Goal: Obtain resource: Obtain resource

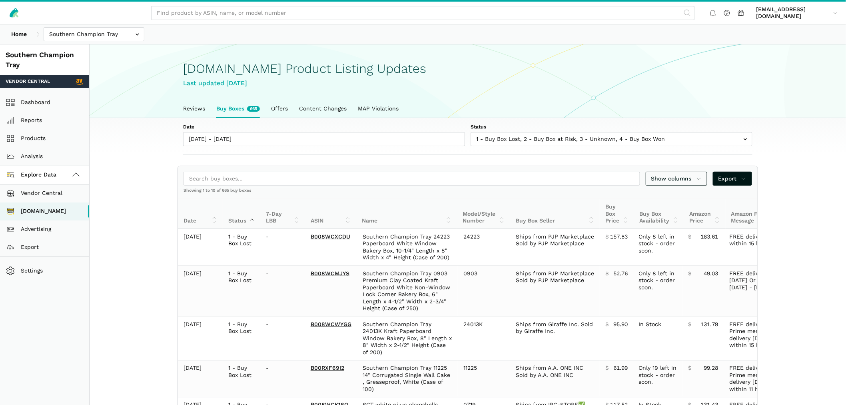
scroll to position [2, 0]
click at [37, 102] on link "Dashboard" at bounding box center [44, 103] width 89 height 18
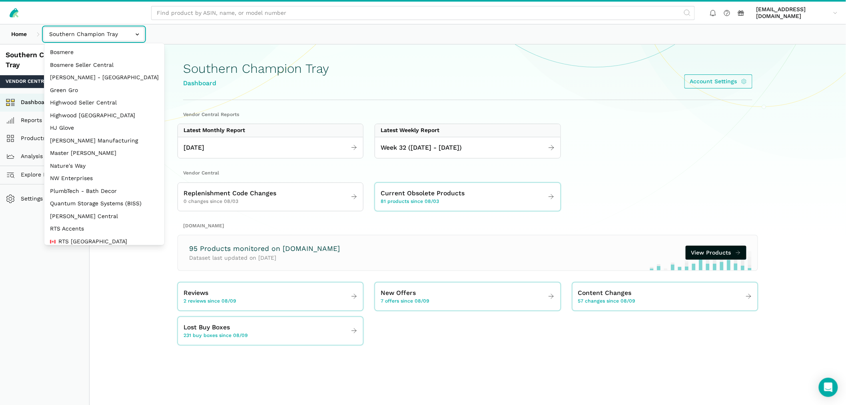
click at [99, 34] on input "text" at bounding box center [94, 34] width 101 height 14
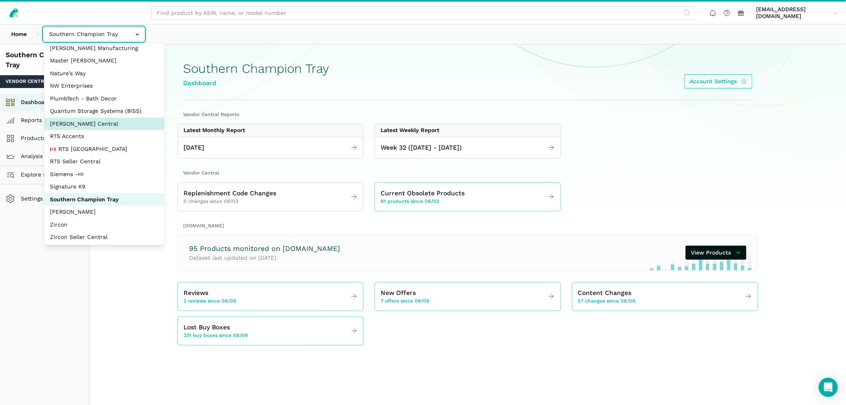
scroll to position [93, 0]
click at [243, 27] on div "Home Bosmere Bosmere Seller Central Gleason - Milwaukee Green Gro Highwood Sell…" at bounding box center [423, 34] width 846 height 20
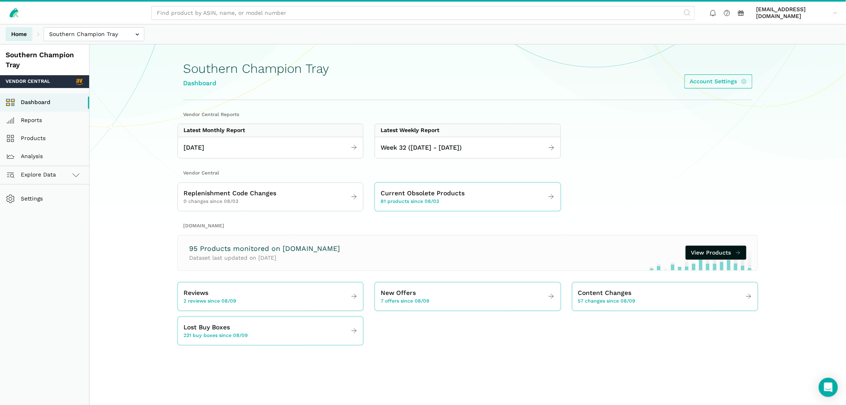
click at [21, 34] on link "Home" at bounding box center [19, 34] width 27 height 14
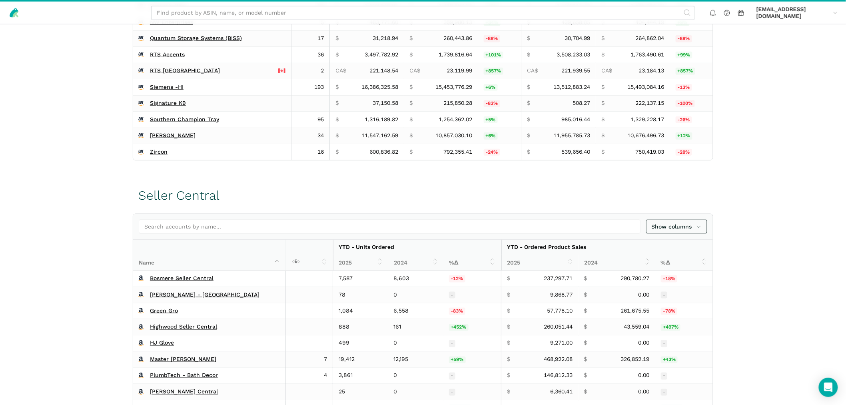
scroll to position [412, 0]
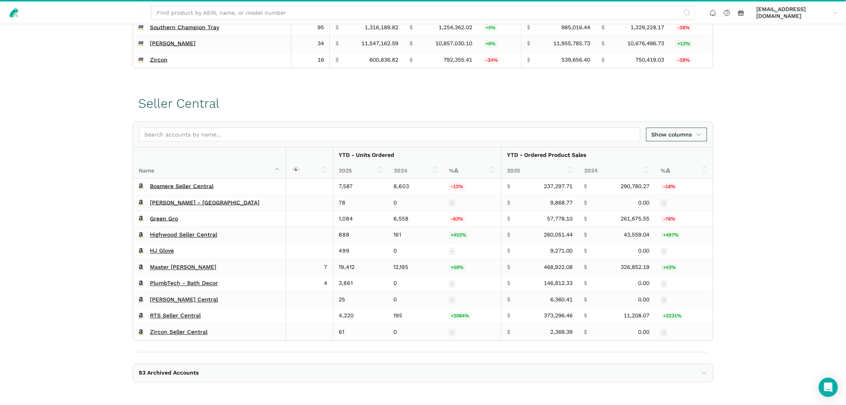
click at [196, 375] on span "83 Archived Accounts" at bounding box center [169, 372] width 60 height 7
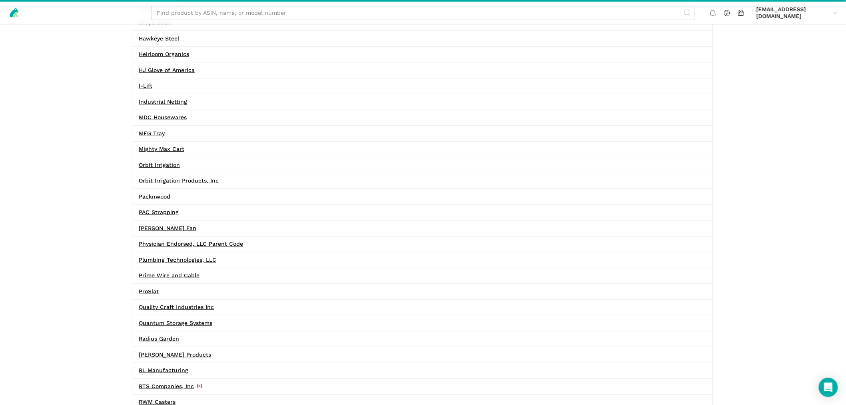
scroll to position [1345, 0]
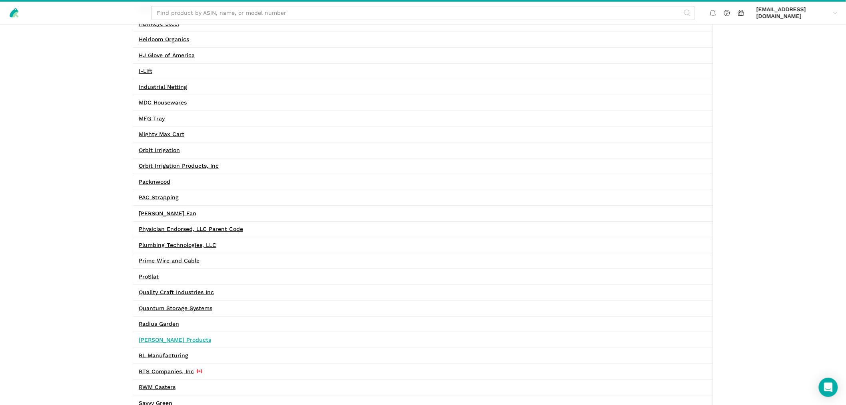
click at [185, 343] on link "Raymond Products" at bounding box center [175, 339] width 72 height 7
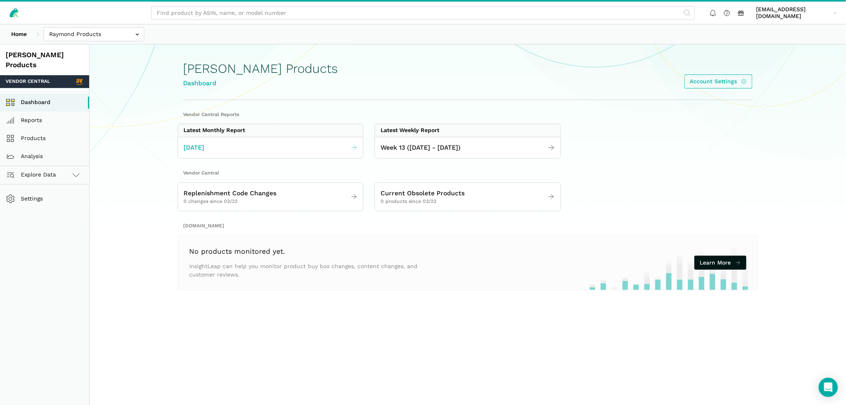
click at [197, 150] on span "[DATE]" at bounding box center [193, 148] width 21 height 10
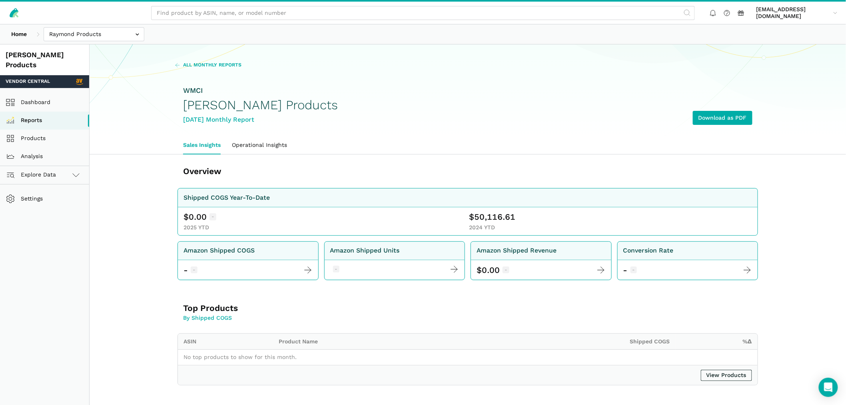
click at [196, 63] on span "All Monthly Reports" at bounding box center [212, 65] width 58 height 7
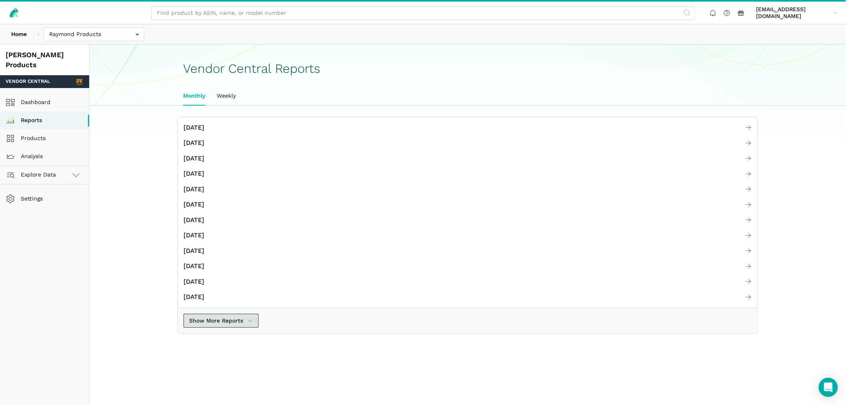
click at [229, 322] on span "Show More Reports" at bounding box center [216, 320] width 54 height 8
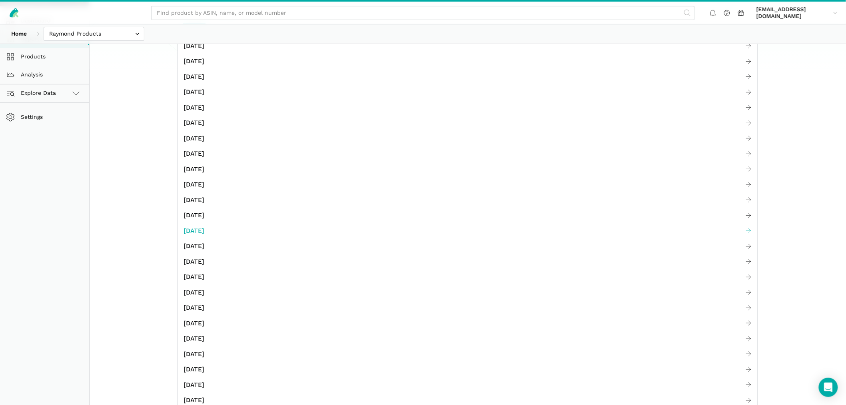
scroll to position [89, 0]
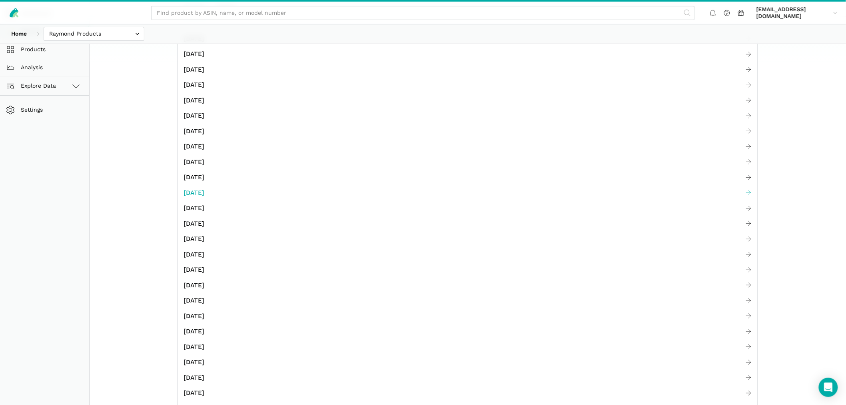
click at [204, 190] on span "[DATE]" at bounding box center [193, 193] width 21 height 10
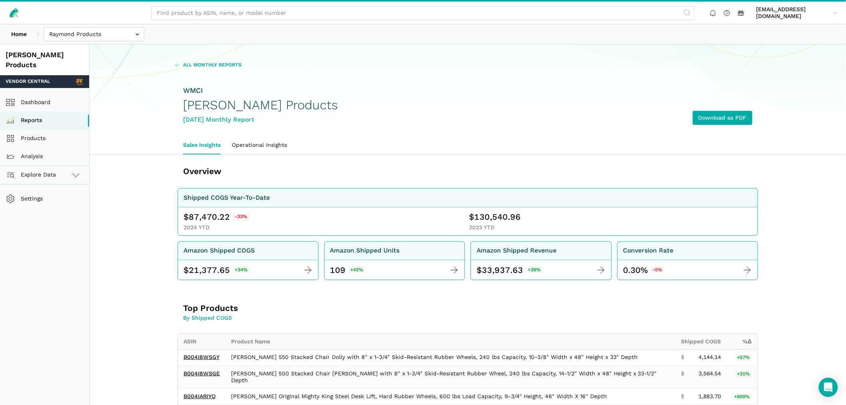
click at [210, 63] on span "All Monthly Reports" at bounding box center [212, 65] width 58 height 7
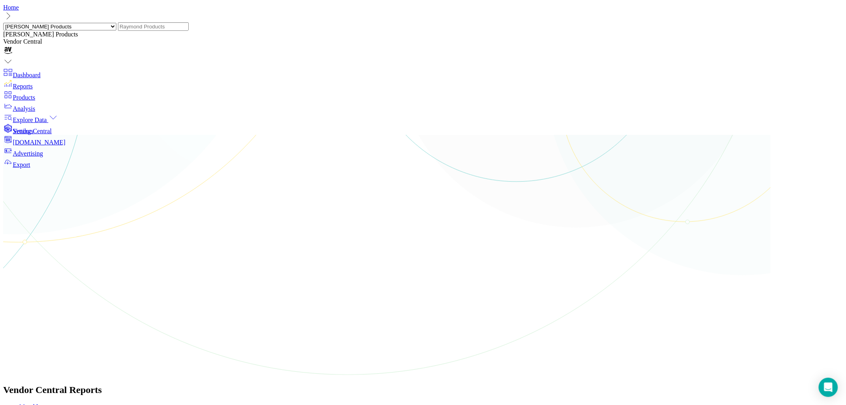
scroll to position [133, 0]
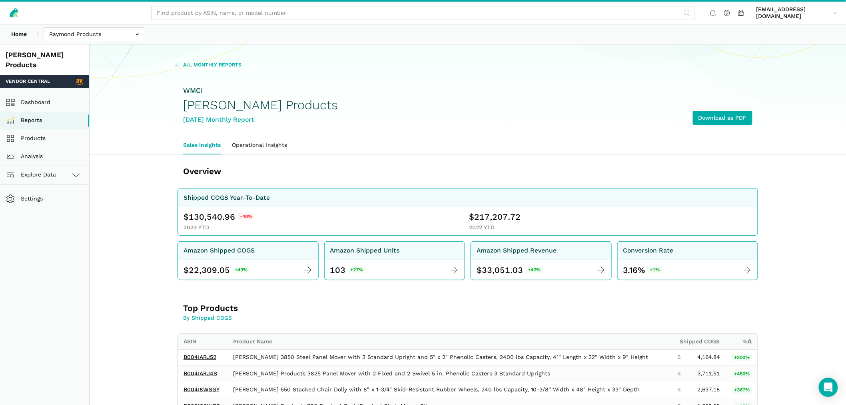
click at [220, 64] on span "All Monthly Reports" at bounding box center [212, 65] width 58 height 7
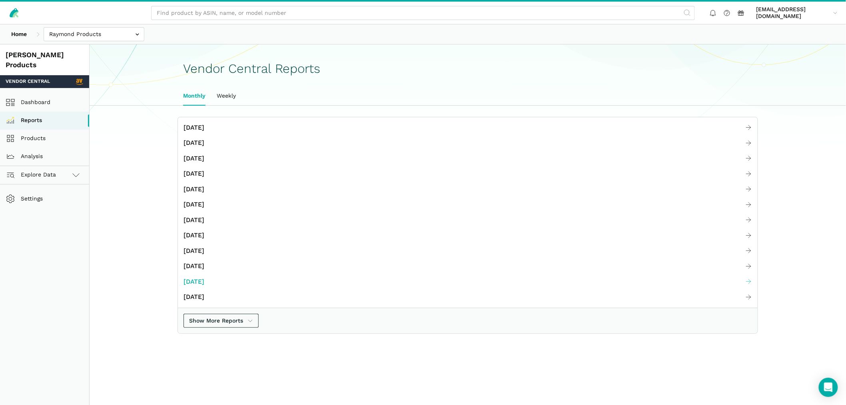
click at [203, 277] on span "[DATE]" at bounding box center [193, 282] width 21 height 10
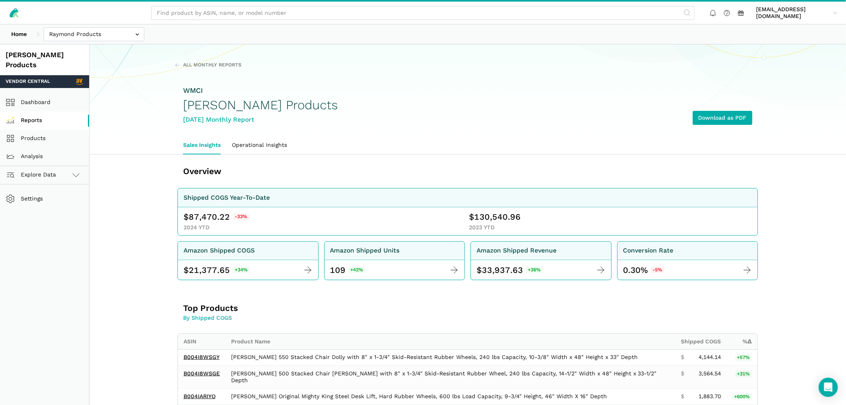
click at [35, 112] on link "Reports" at bounding box center [44, 121] width 89 height 18
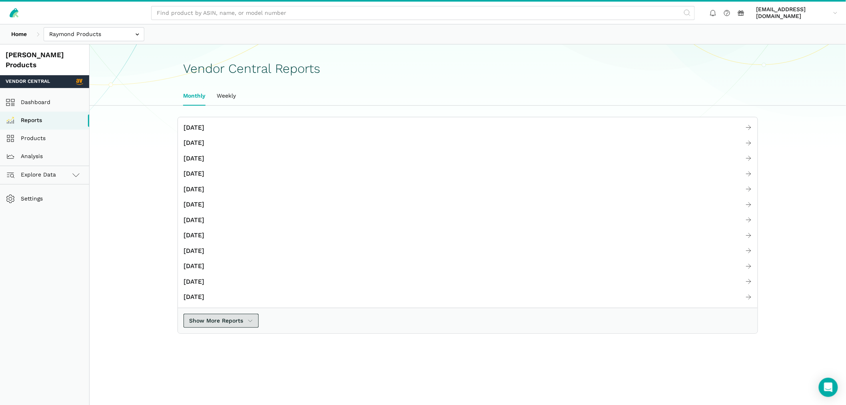
click at [228, 318] on span "Show More Reports" at bounding box center [216, 320] width 54 height 8
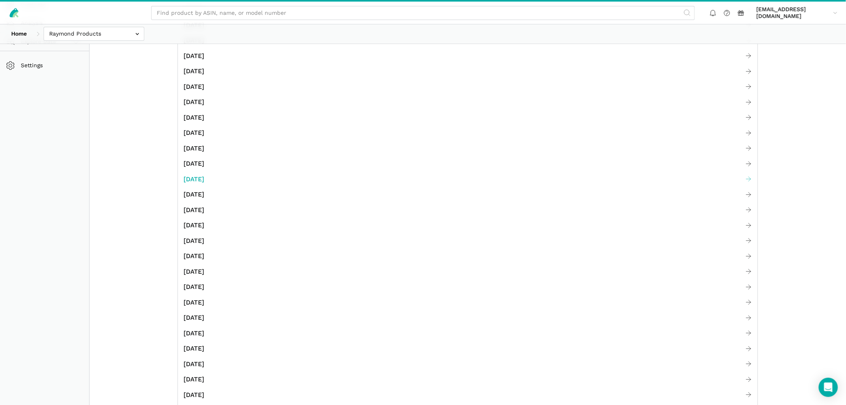
scroll to position [177, 0]
click at [204, 318] on span "March 2023" at bounding box center [193, 320] width 21 height 10
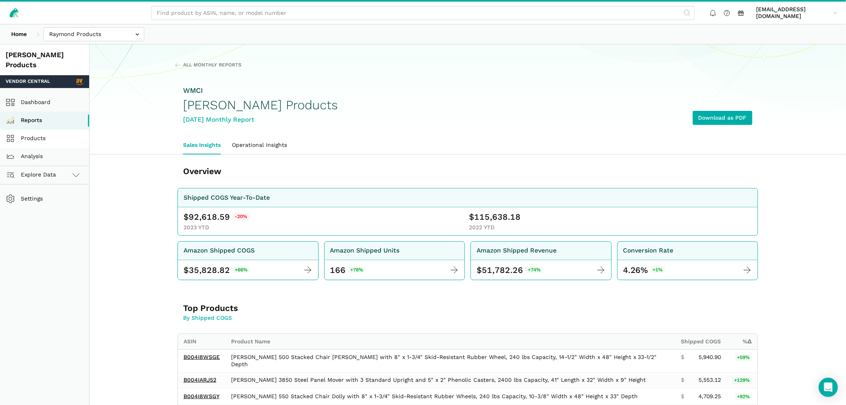
click at [36, 130] on link "Products" at bounding box center [44, 139] width 89 height 18
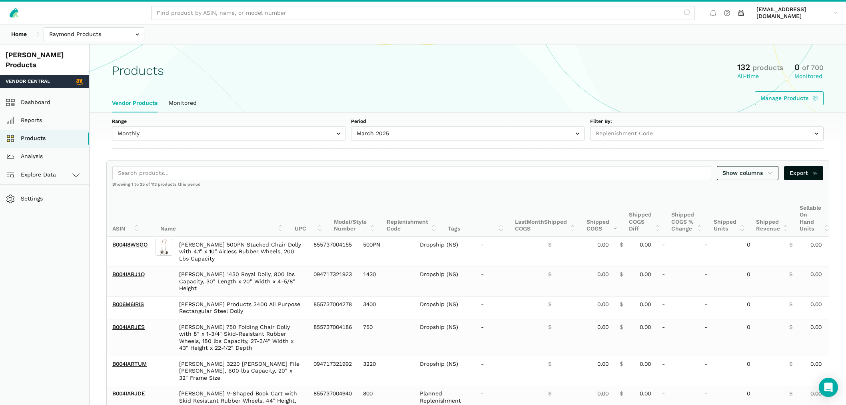
select select
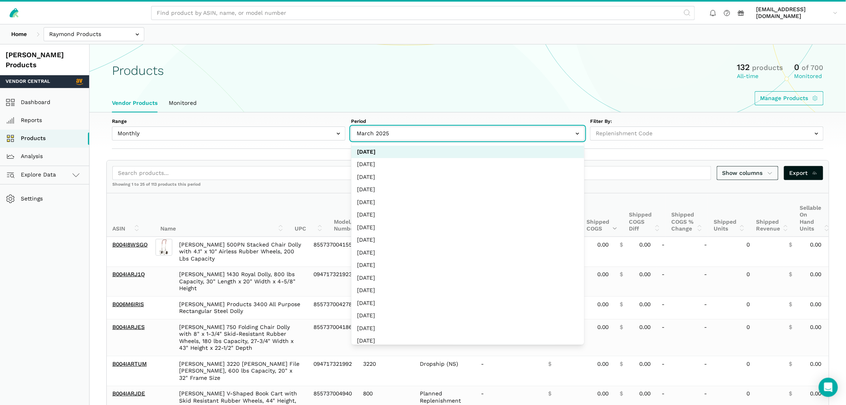
click at [377, 134] on input "text" at bounding box center [467, 133] width 233 height 14
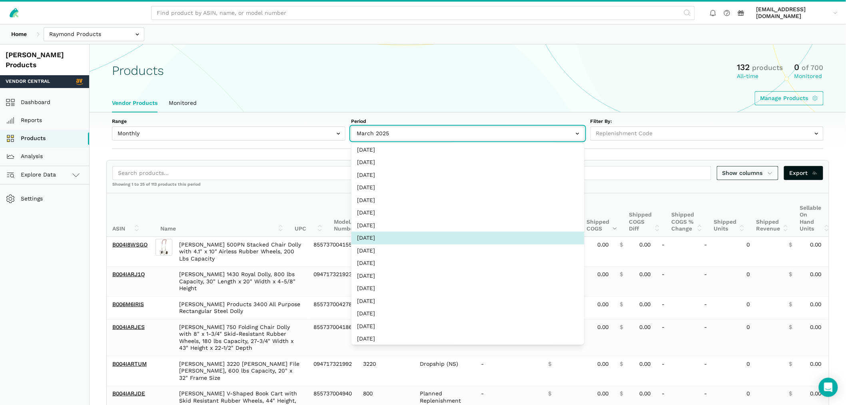
scroll to position [266, 0]
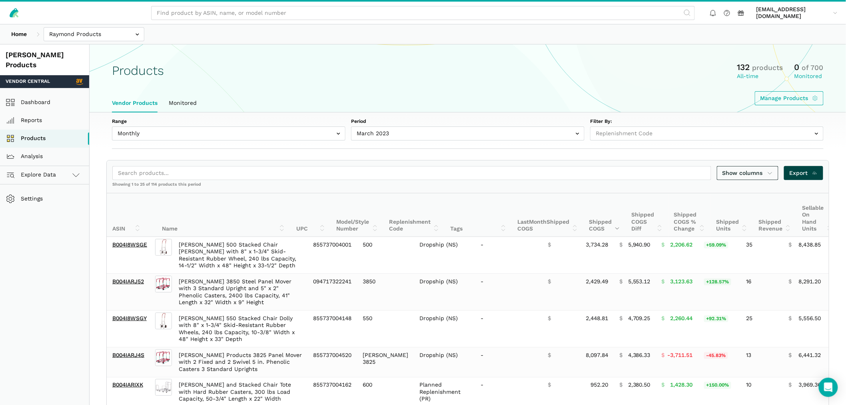
click at [798, 176] on span "Export" at bounding box center [804, 173] width 28 height 8
click at [402, 134] on input "text" at bounding box center [467, 133] width 233 height 14
click at [583, 84] on div "Products 132 products All-time 0 of 700 Monitored Manage Products" at bounding box center [468, 84] width 756 height 44
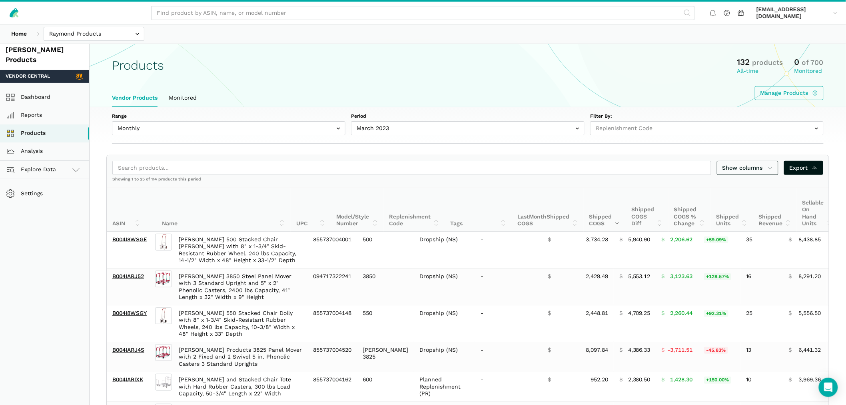
scroll to position [0, 0]
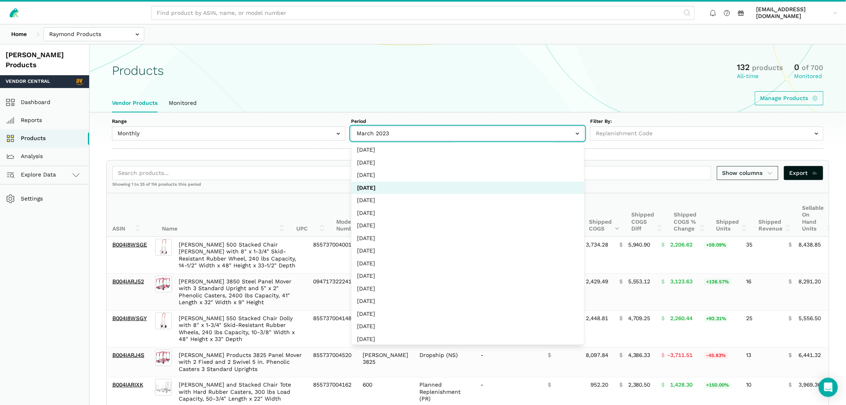
click at [405, 132] on input "text" at bounding box center [467, 133] width 233 height 14
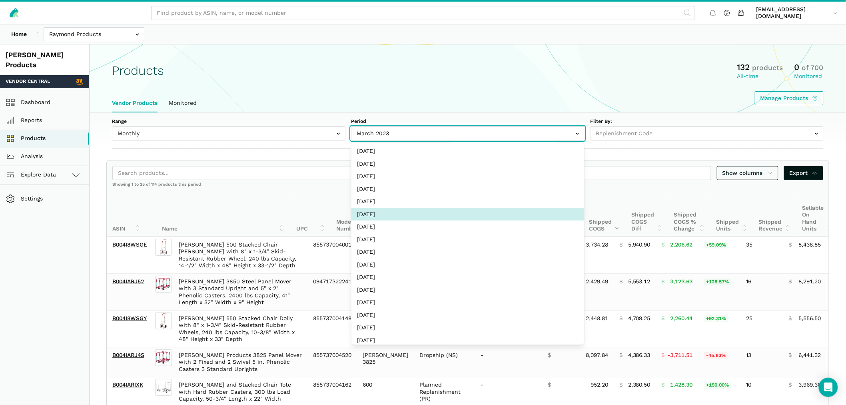
select select "Monthly|2024-03-01"
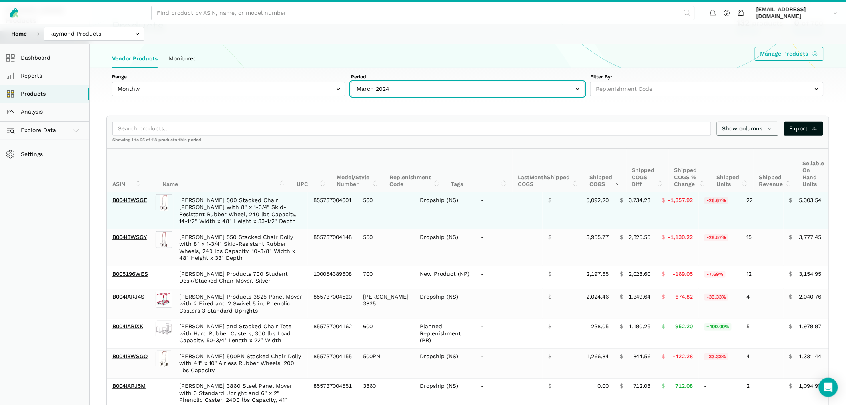
scroll to position [0, 0]
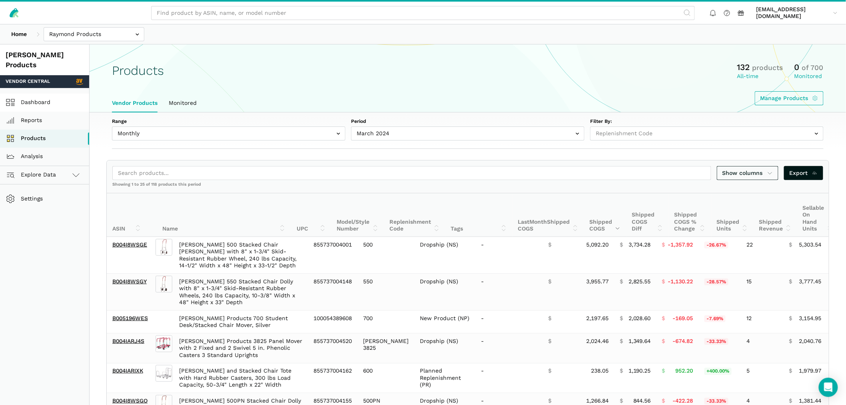
click at [34, 94] on link "Dashboard" at bounding box center [44, 103] width 89 height 18
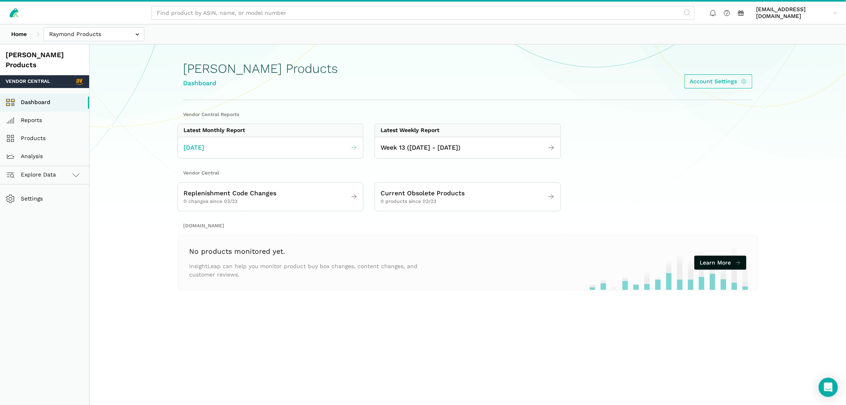
click at [204, 150] on span "[DATE]" at bounding box center [193, 148] width 21 height 10
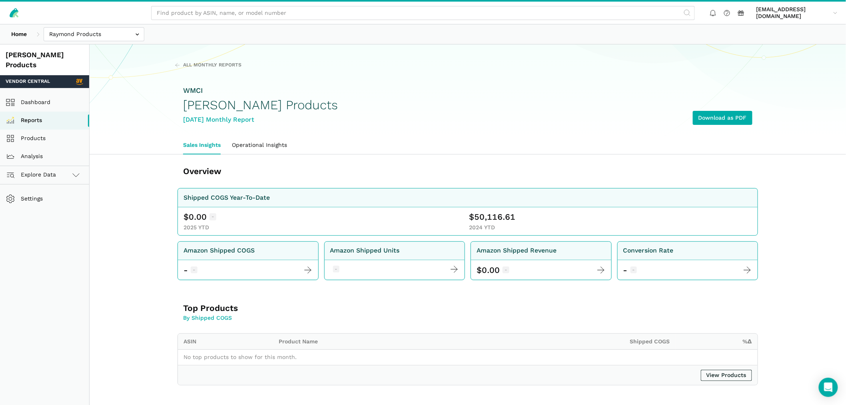
click at [205, 61] on section "All Monthly Reports WMCI Raymond Products March 2025 Monthly Report Download as…" at bounding box center [468, 90] width 756 height 92
click at [217, 66] on span "All Monthly Reports" at bounding box center [212, 65] width 58 height 7
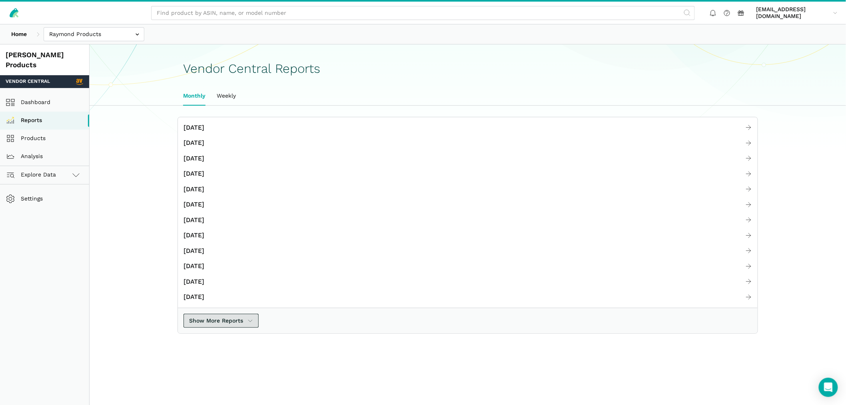
click at [214, 317] on span "Show More Reports" at bounding box center [216, 320] width 54 height 8
click at [204, 311] on span "March 2024" at bounding box center [193, 312] width 21 height 10
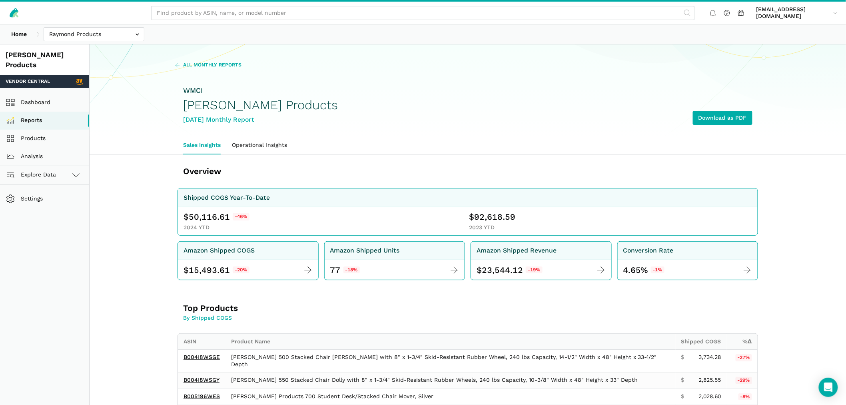
click at [210, 64] on span "All Monthly Reports" at bounding box center [212, 65] width 58 height 7
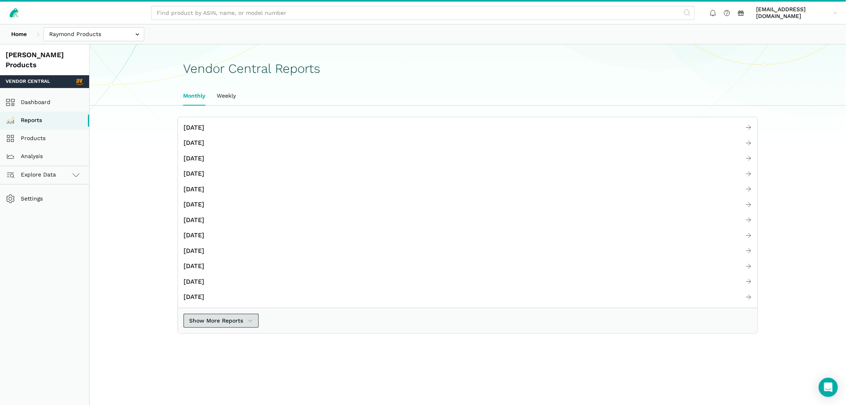
click at [214, 320] on span "Show More Reports" at bounding box center [216, 320] width 54 height 8
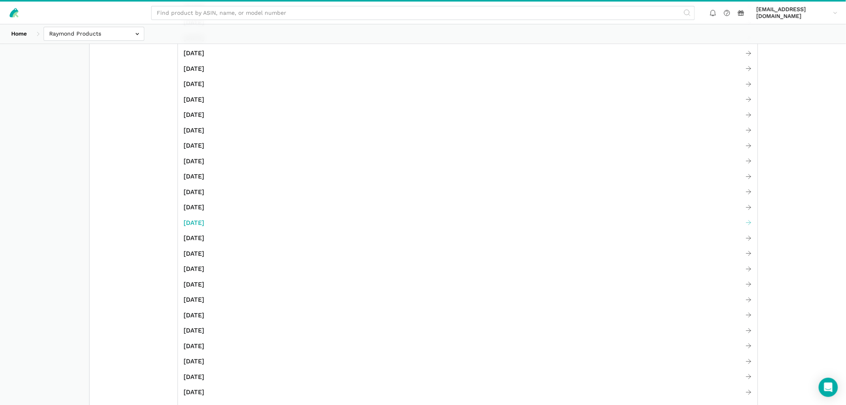
scroll to position [222, 0]
click at [204, 274] on span "[DATE]" at bounding box center [193, 275] width 21 height 10
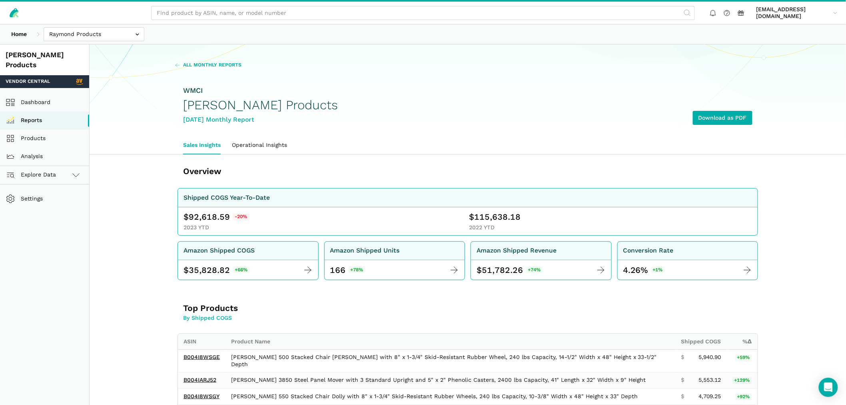
click at [207, 66] on span "All Monthly Reports" at bounding box center [212, 65] width 58 height 7
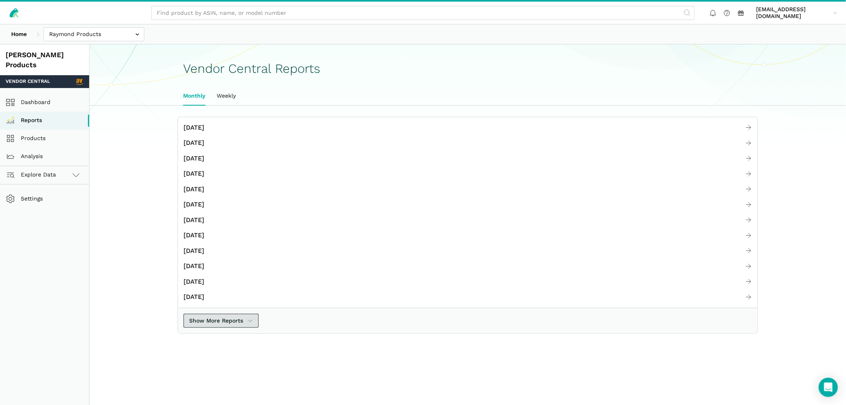
click at [217, 318] on span "Show More Reports" at bounding box center [216, 320] width 54 height 8
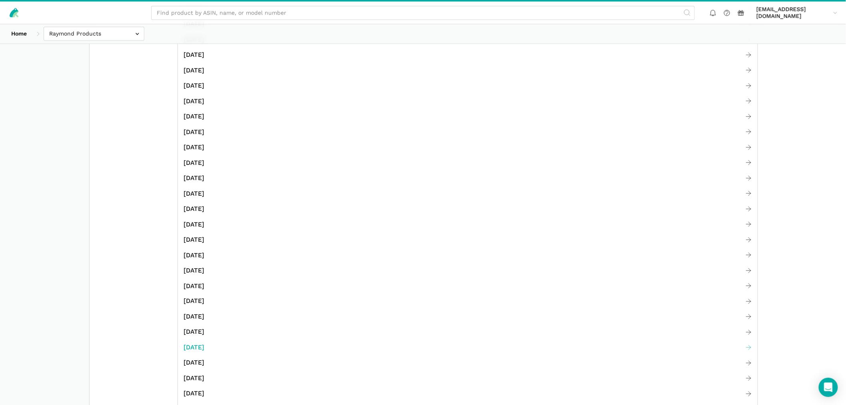
scroll to position [355, 0]
click at [204, 312] on span "[DATE]" at bounding box center [193, 311] width 21 height 10
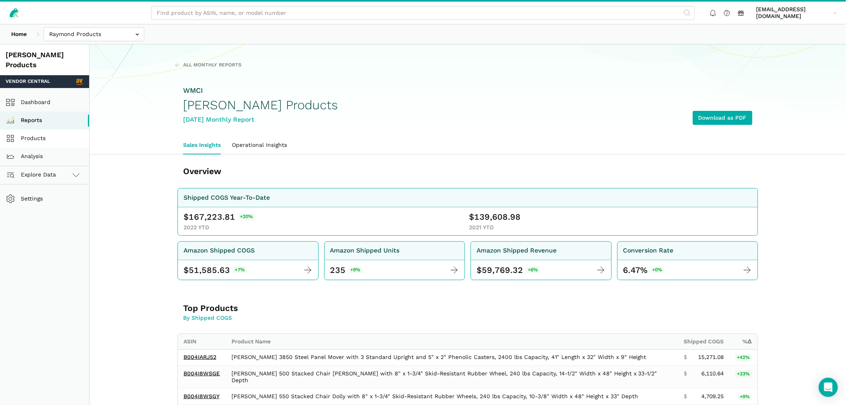
click at [31, 131] on link "Products" at bounding box center [44, 139] width 89 height 18
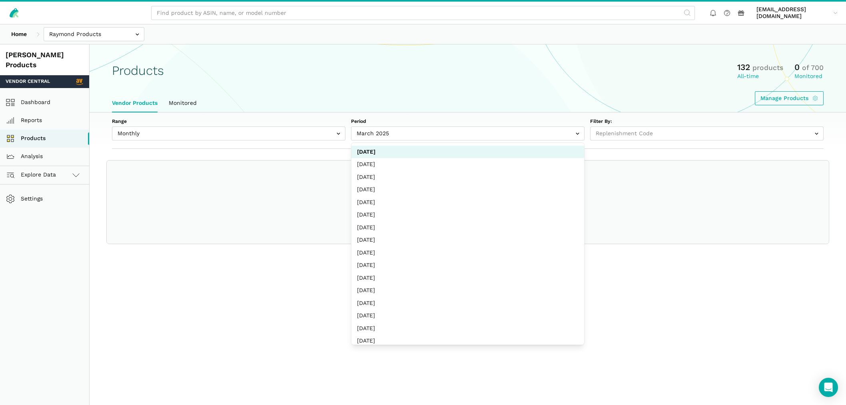
select select
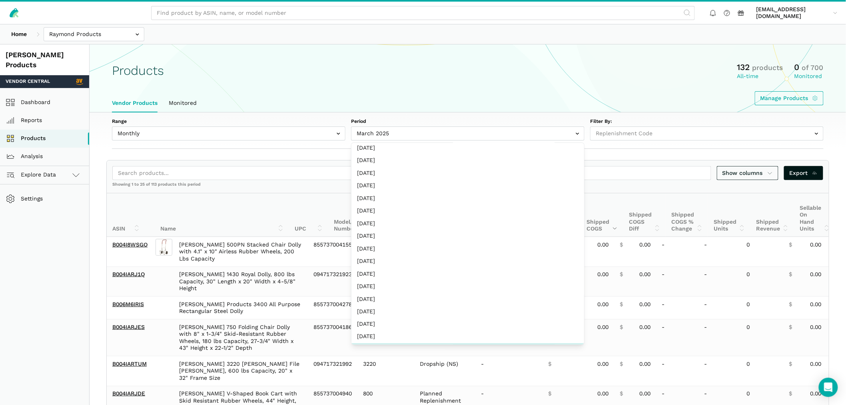
scroll to position [444, 0]
select select "Monthly|2022-04-01"
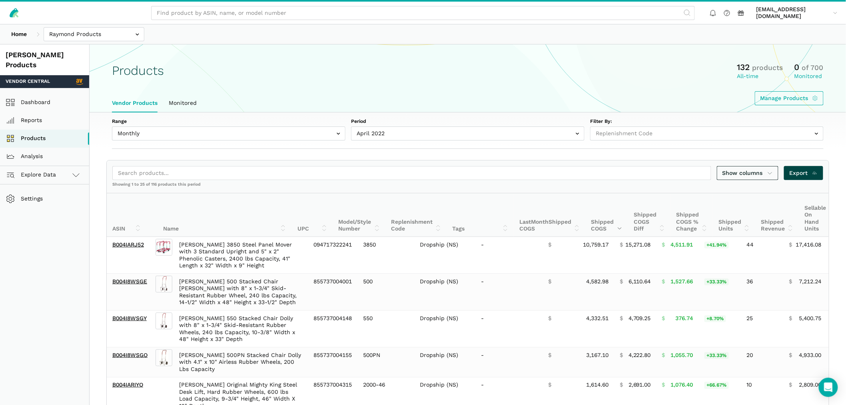
click at [797, 172] on span "Export" at bounding box center [804, 173] width 28 height 8
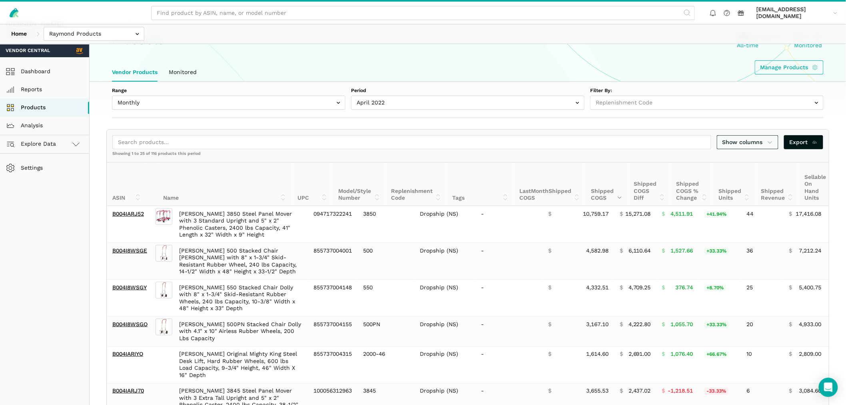
scroll to position [89, 0]
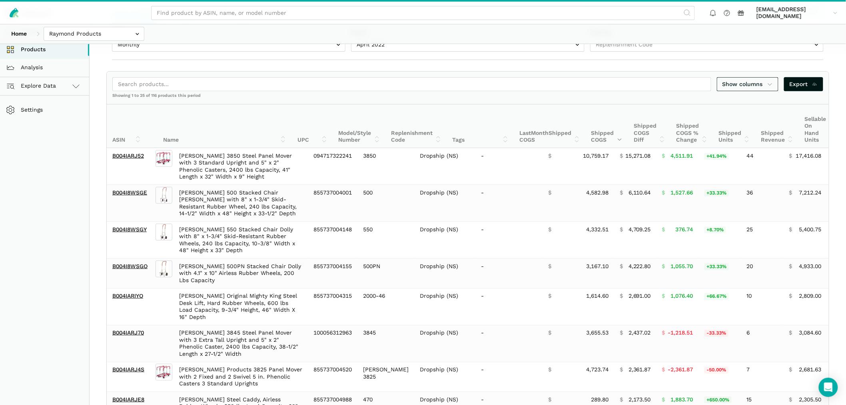
click at [728, 134] on th "Shipped Units" at bounding box center [734, 126] width 42 height 44
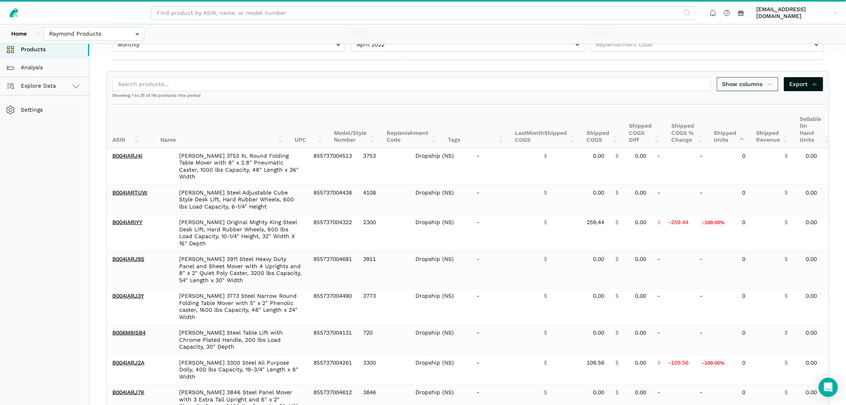
click at [728, 134] on th "Shipped Units" at bounding box center [729, 126] width 42 height 44
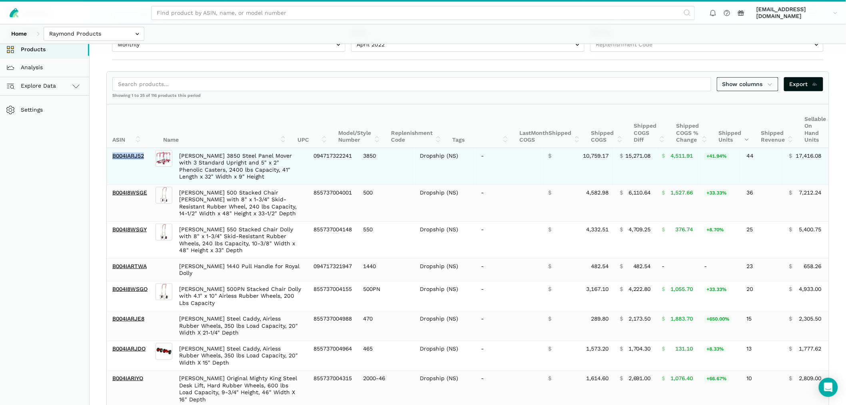
drag, startPoint x: 148, startPoint y: 161, endPoint x: 112, endPoint y: 161, distance: 36.0
click at [112, 161] on td "B004IARJ52" at bounding box center [130, 166] width 47 height 37
copy link "B004IARJ52"
click at [126, 167] on td "B004IARJ52" at bounding box center [130, 166] width 47 height 37
click at [130, 155] on link "B004IARJ52" at bounding box center [128, 155] width 32 height 6
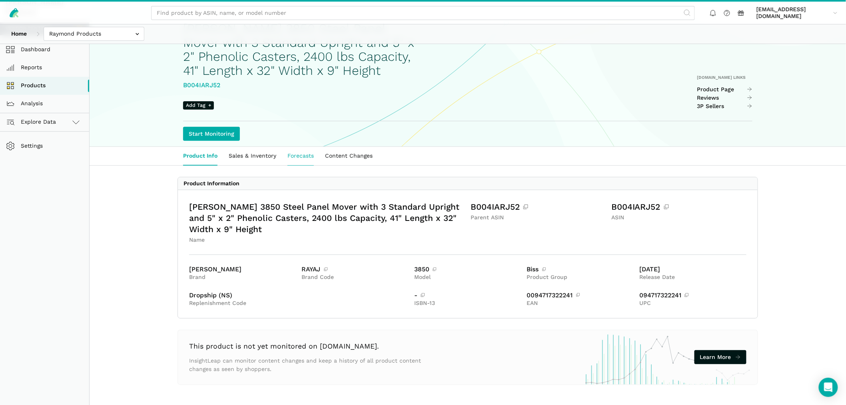
scroll to position [55, 0]
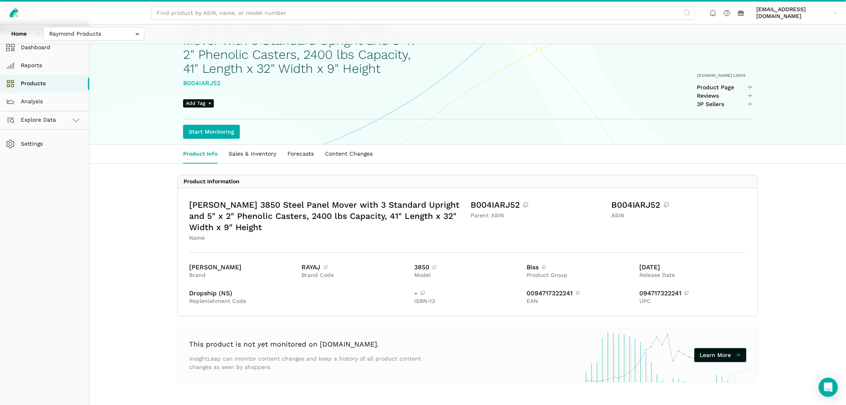
click at [239, 224] on div "[PERSON_NAME] 3850 Steel Panel Mover with 3 Standard Upright and 5" x 2" Phenol…" at bounding box center [327, 216] width 276 height 34
drag, startPoint x: 270, startPoint y: 201, endPoint x: 235, endPoint y: 199, distance: 35.3
click at [270, 202] on div "[PERSON_NAME] 3850 Steel Panel Mover with 3 Standard Upright and 5" x 2" Phenol…" at bounding box center [327, 216] width 276 height 34
click at [188, 204] on div "[PERSON_NAME] 3850 Steel Panel Mover with 3 Standard Upright and 5" x 2" Phenol…" at bounding box center [468, 251] width 580 height 128
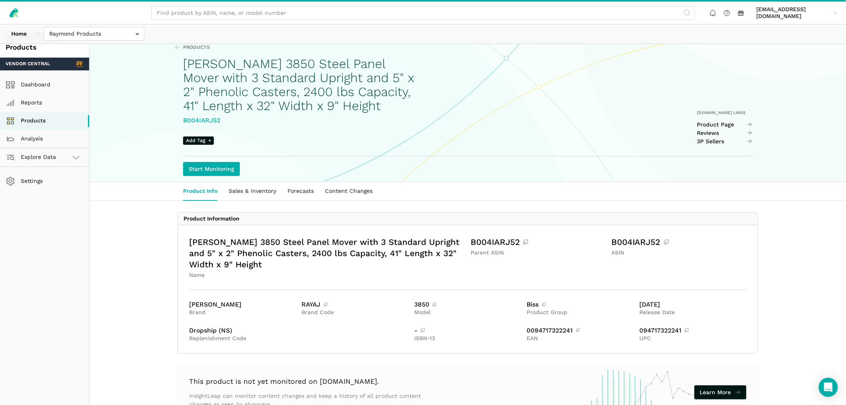
scroll to position [0, 0]
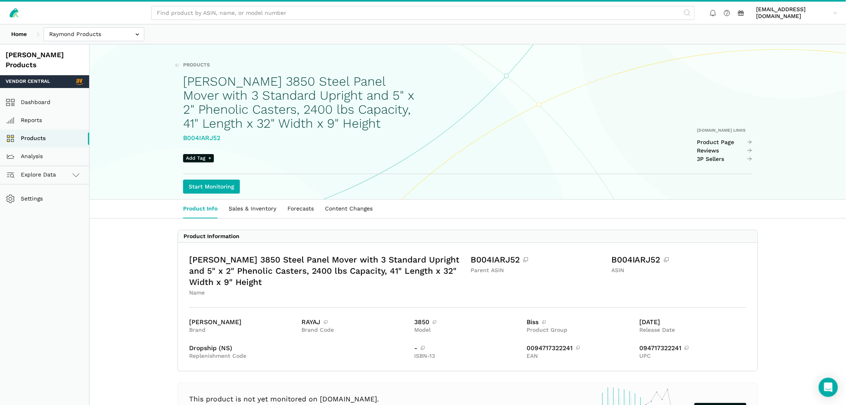
drag, startPoint x: 185, startPoint y: 81, endPoint x: 378, endPoint y: 123, distance: 197.9
click at [378, 123] on h1 "[PERSON_NAME] 3850 Steel Panel Mover with 3 Standard Upright and 5" x 2" Phenol…" at bounding box center [300, 102] width 234 height 56
click at [279, 95] on h1 "[PERSON_NAME] 3850 Steel Panel Mover with 3 Standard Upright and 5" x 2" Phenol…" at bounding box center [300, 102] width 234 height 56
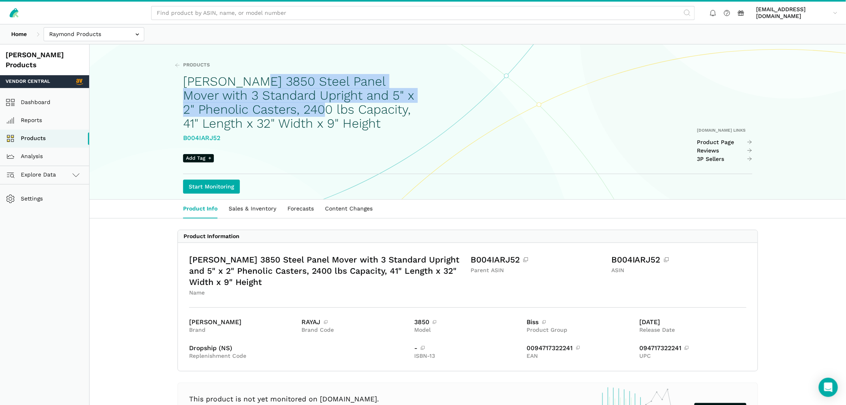
drag, startPoint x: 183, startPoint y: 77, endPoint x: 281, endPoint y: 104, distance: 101.6
click at [281, 104] on h1 "[PERSON_NAME] 3850 Steel Panel Mover with 3 Standard Upright and 5" x 2" Phenol…" at bounding box center [300, 102] width 234 height 56
copy h1 "[PERSON_NAME] 3850 Steel Panel Mover with 3 Standard Upright and 5" x 2" Phenol…"
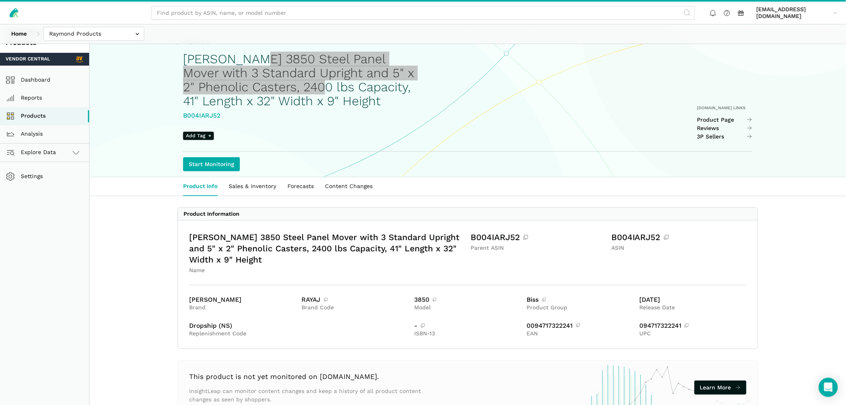
scroll to position [44, 0]
